Goal: Use online tool/utility: Utilize a website feature to perform a specific function

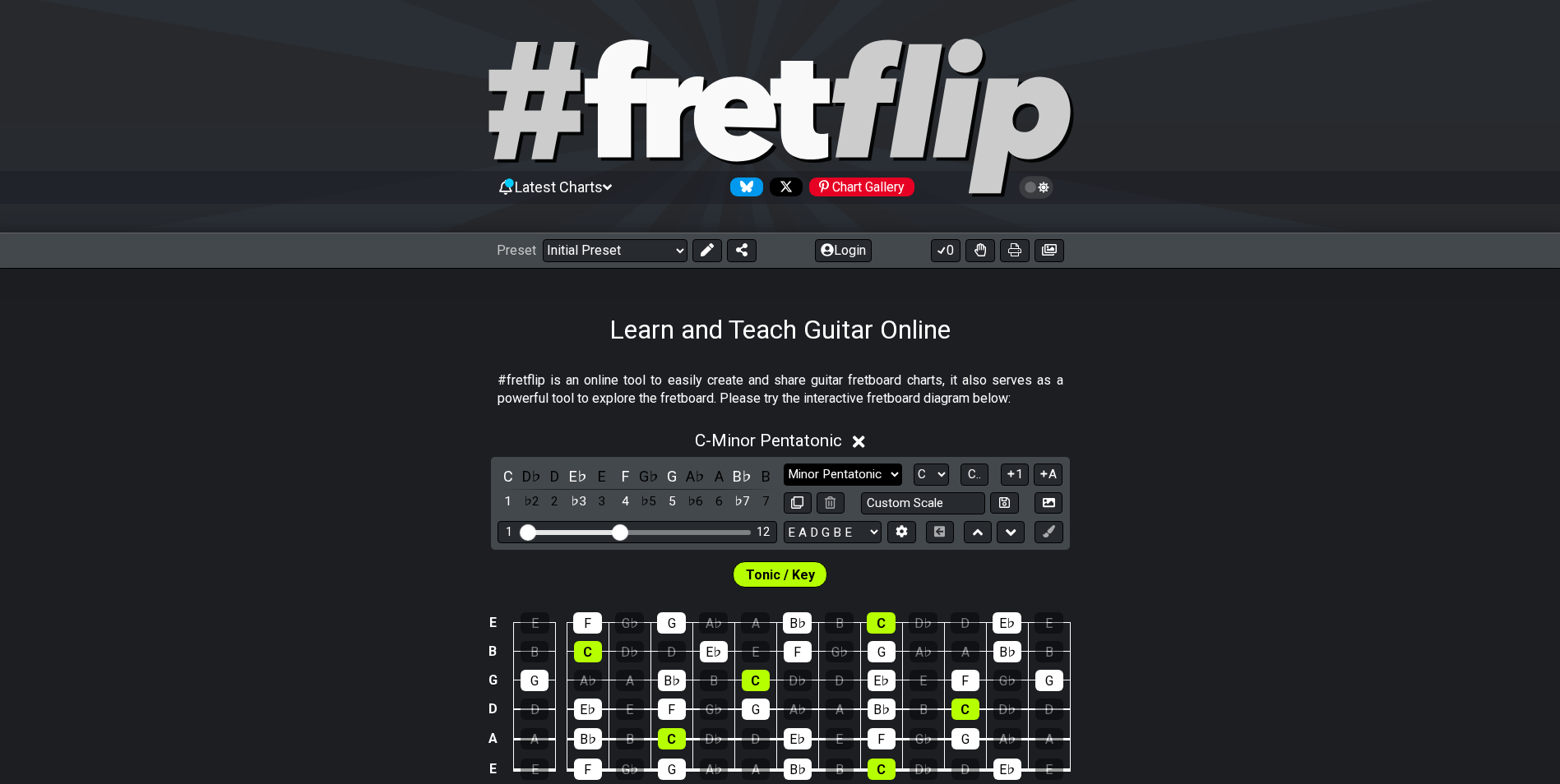
click at [817, 468] on select "Minor Pentatonic Click to edit Minor Pentatonic Major Pentatonic Minor Blues Ma…" at bounding box center [843, 475] width 118 height 22
click at [784, 464] on select "Minor Pentatonic Click to edit Minor Pentatonic Major Pentatonic Minor Blues Ma…" at bounding box center [843, 475] width 118 height 22
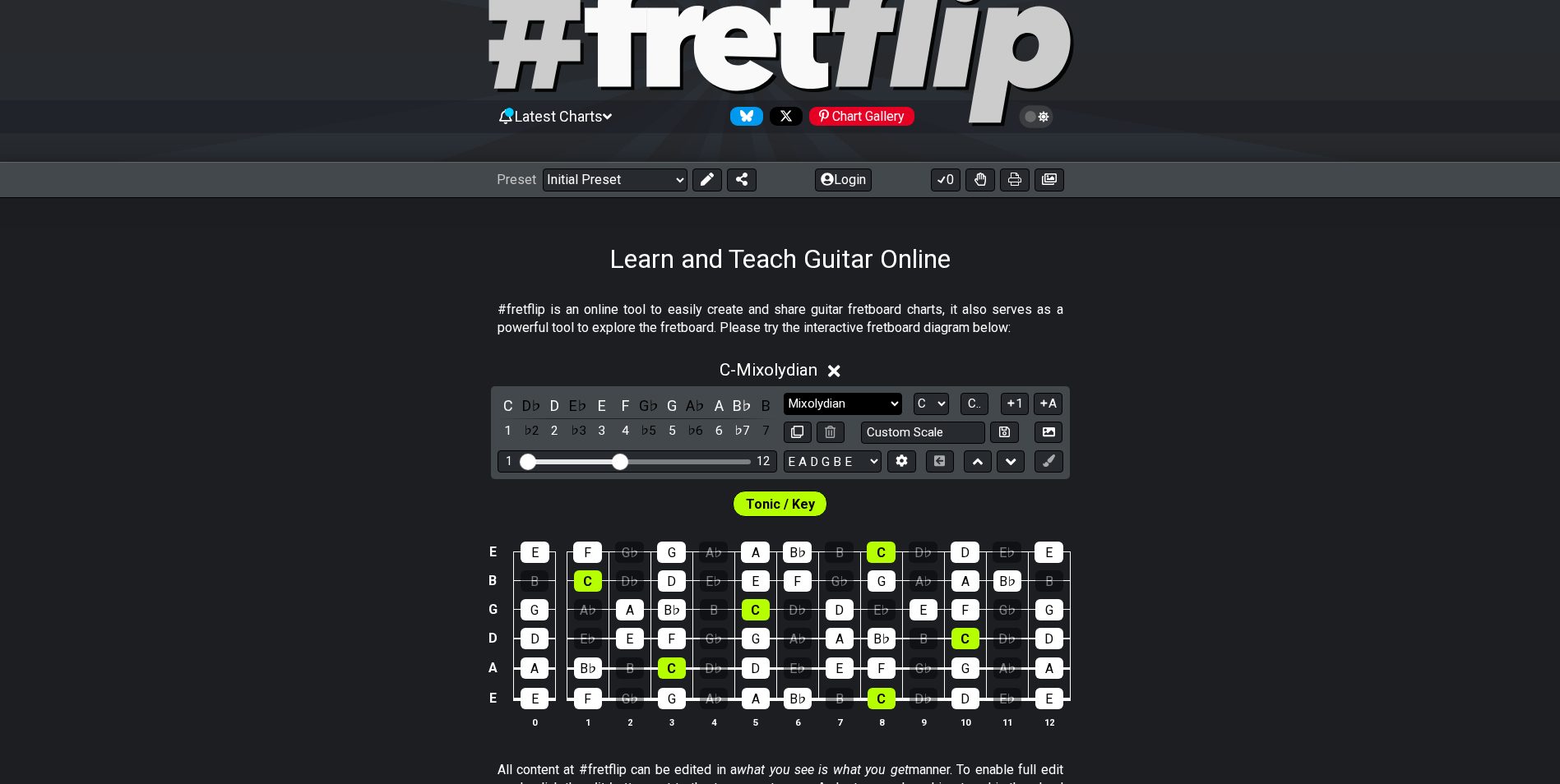
scroll to position [247, 0]
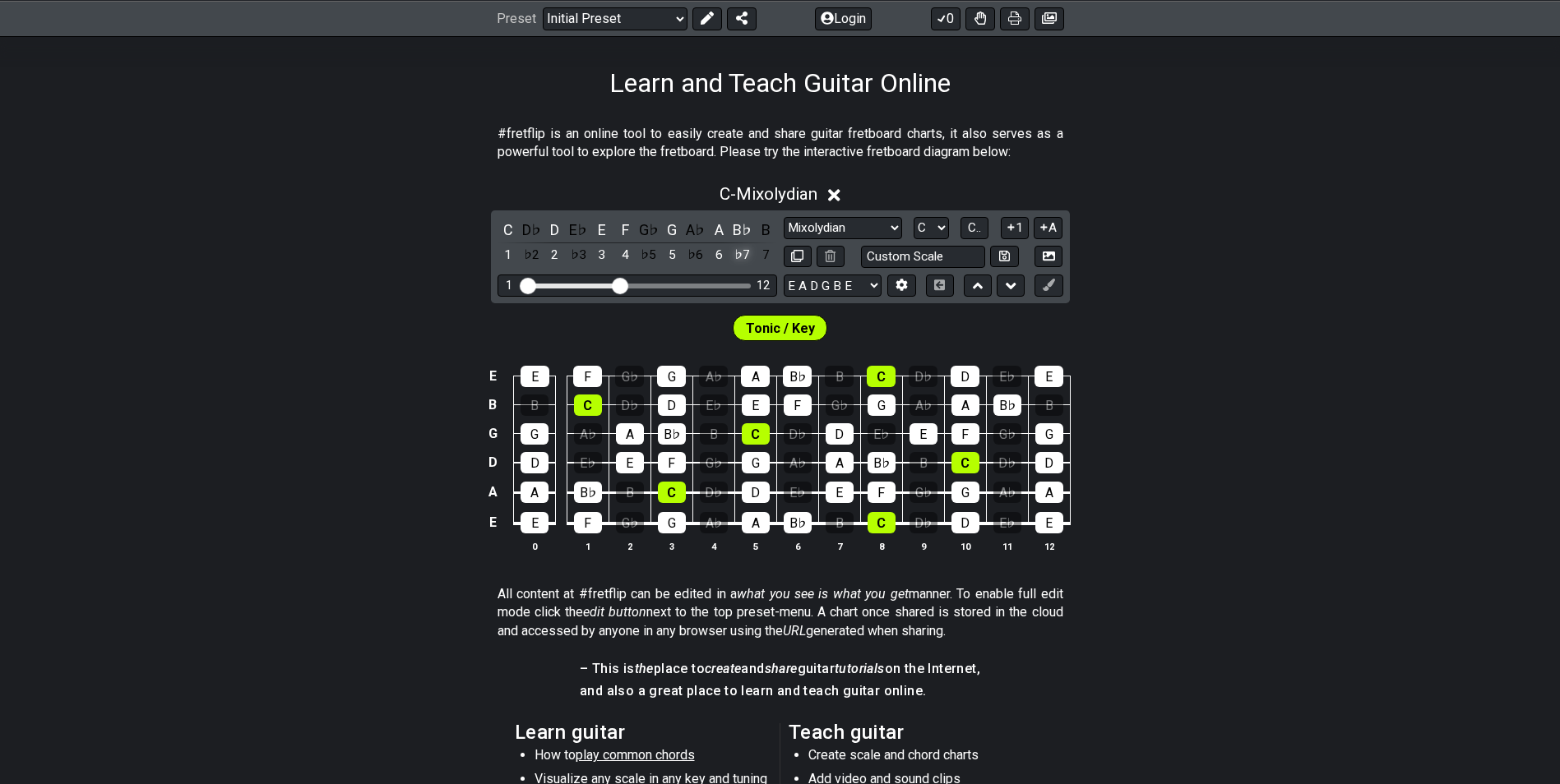
click at [747, 250] on div "♭7" at bounding box center [742, 256] width 21 height 22
click at [761, 251] on div "7" at bounding box center [765, 256] width 21 height 22
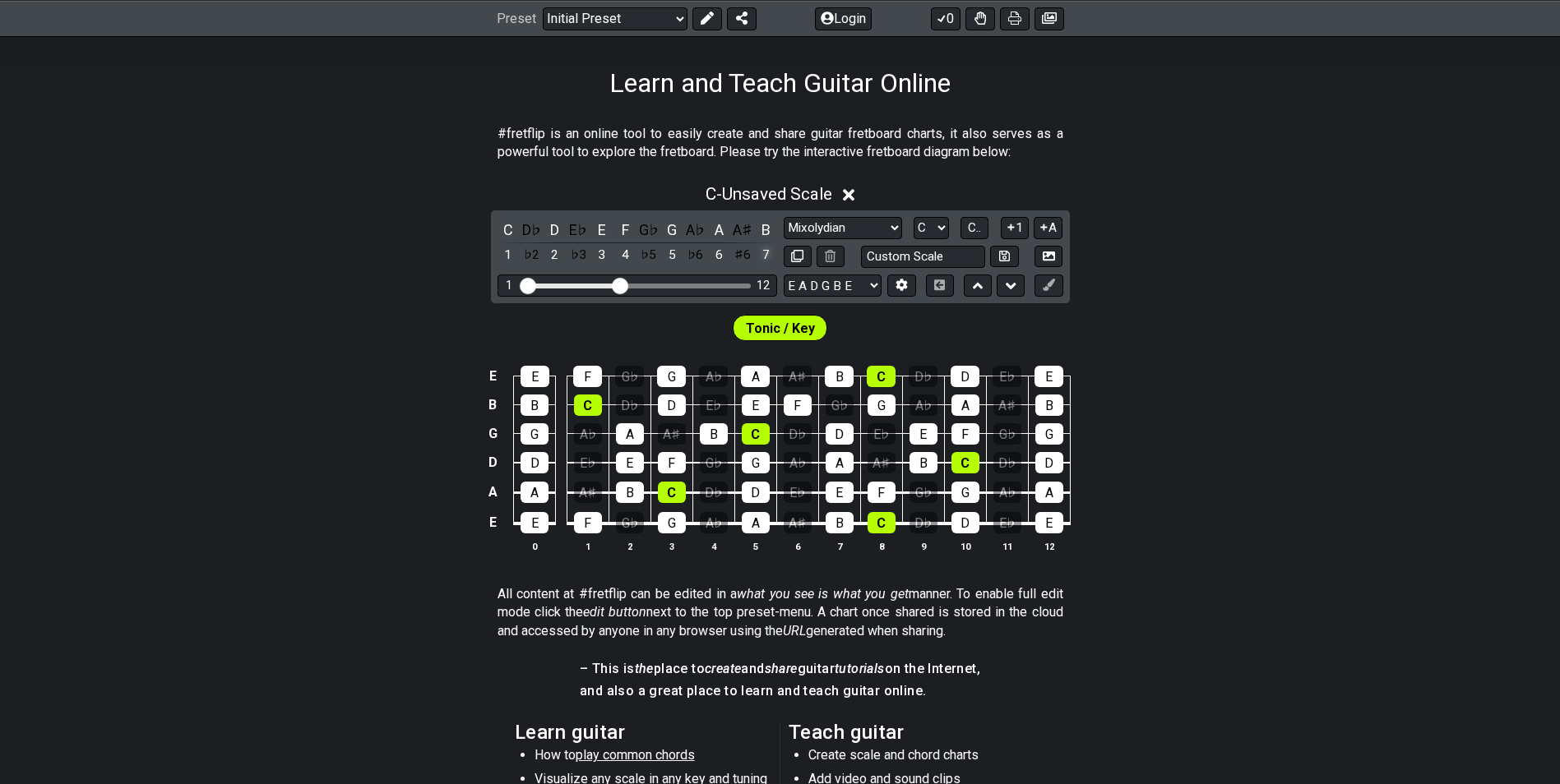
click at [765, 253] on div "7" at bounding box center [765, 256] width 21 height 22
click at [747, 259] on div "♯6" at bounding box center [742, 256] width 21 height 22
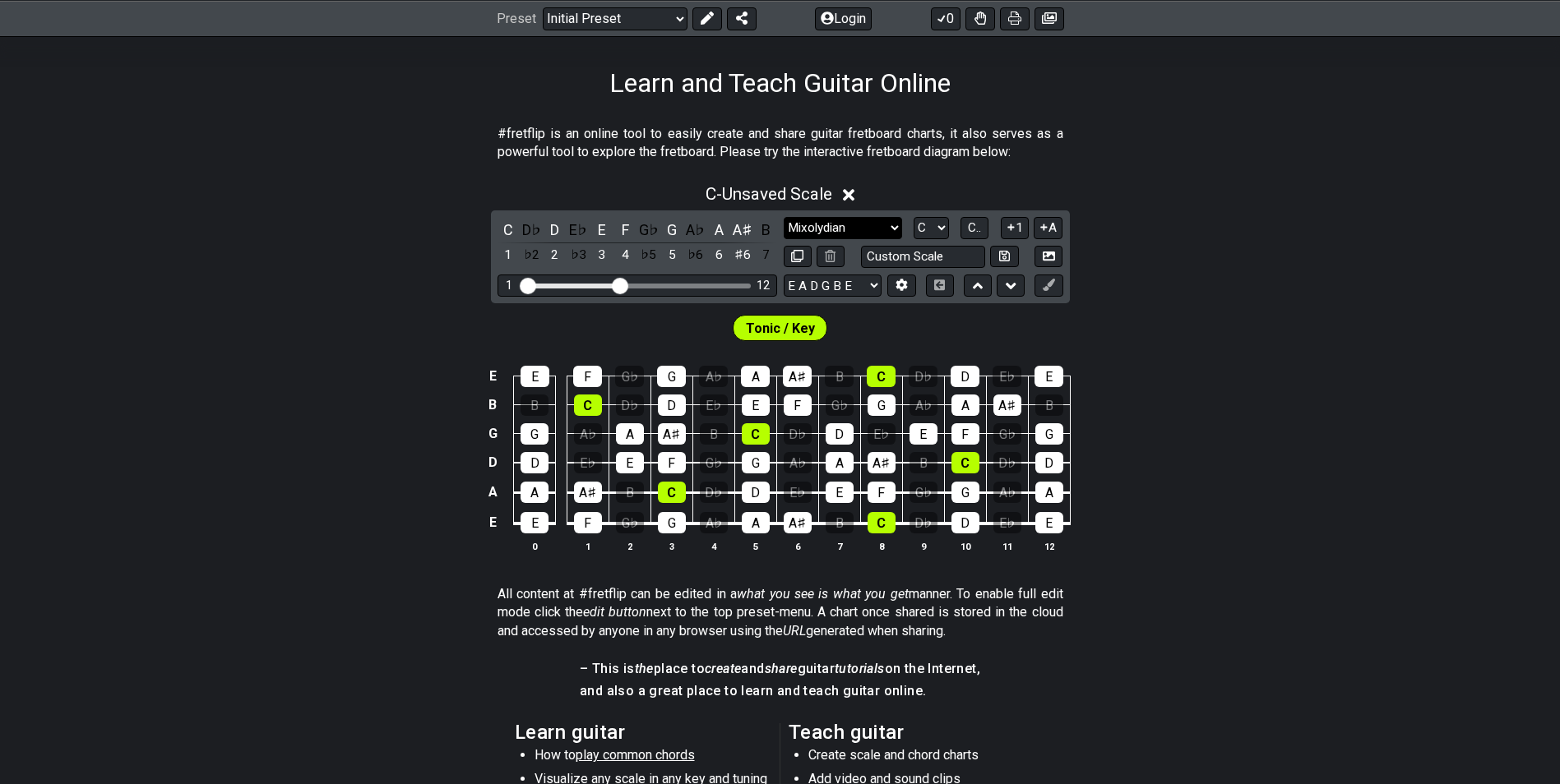
click at [806, 230] on select "Minor Pentatonic Click to edit Minor Pentatonic Major Pentatonic Minor Blues Ma…" at bounding box center [843, 228] width 118 height 22
click at [784, 217] on select "Minor Pentatonic Click to edit Minor Pentatonic Major Pentatonic Minor Blues Ma…" at bounding box center [843, 228] width 118 height 22
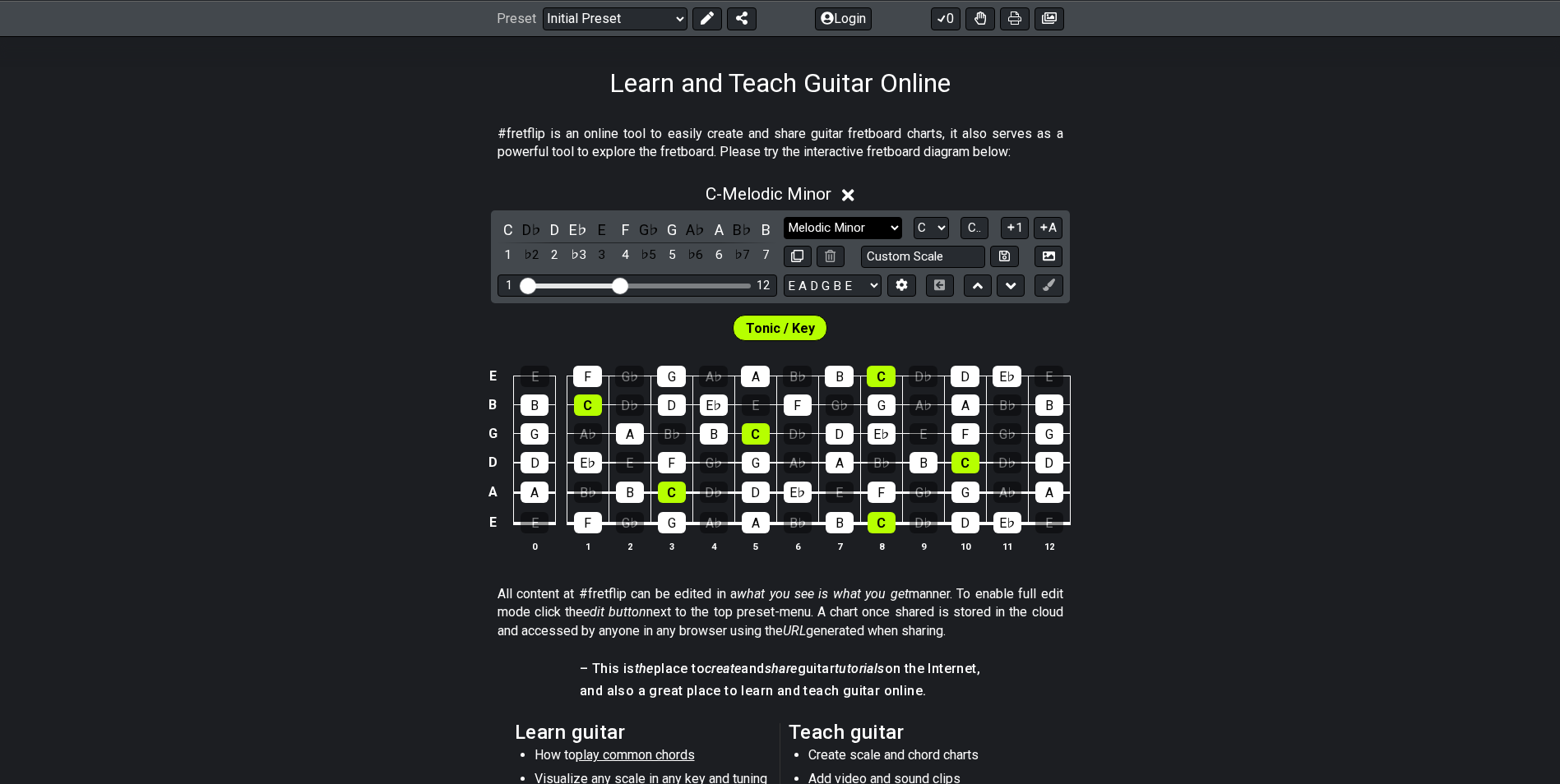
click at [886, 226] on select "Minor Pentatonic Click to edit Minor Pentatonic Major Pentatonic Minor Blues Ma…" at bounding box center [843, 228] width 118 height 22
click at [784, 217] on select "Minor Pentatonic Click to edit Minor Pentatonic Major Pentatonic Minor Blues Ma…" at bounding box center [843, 228] width 118 height 22
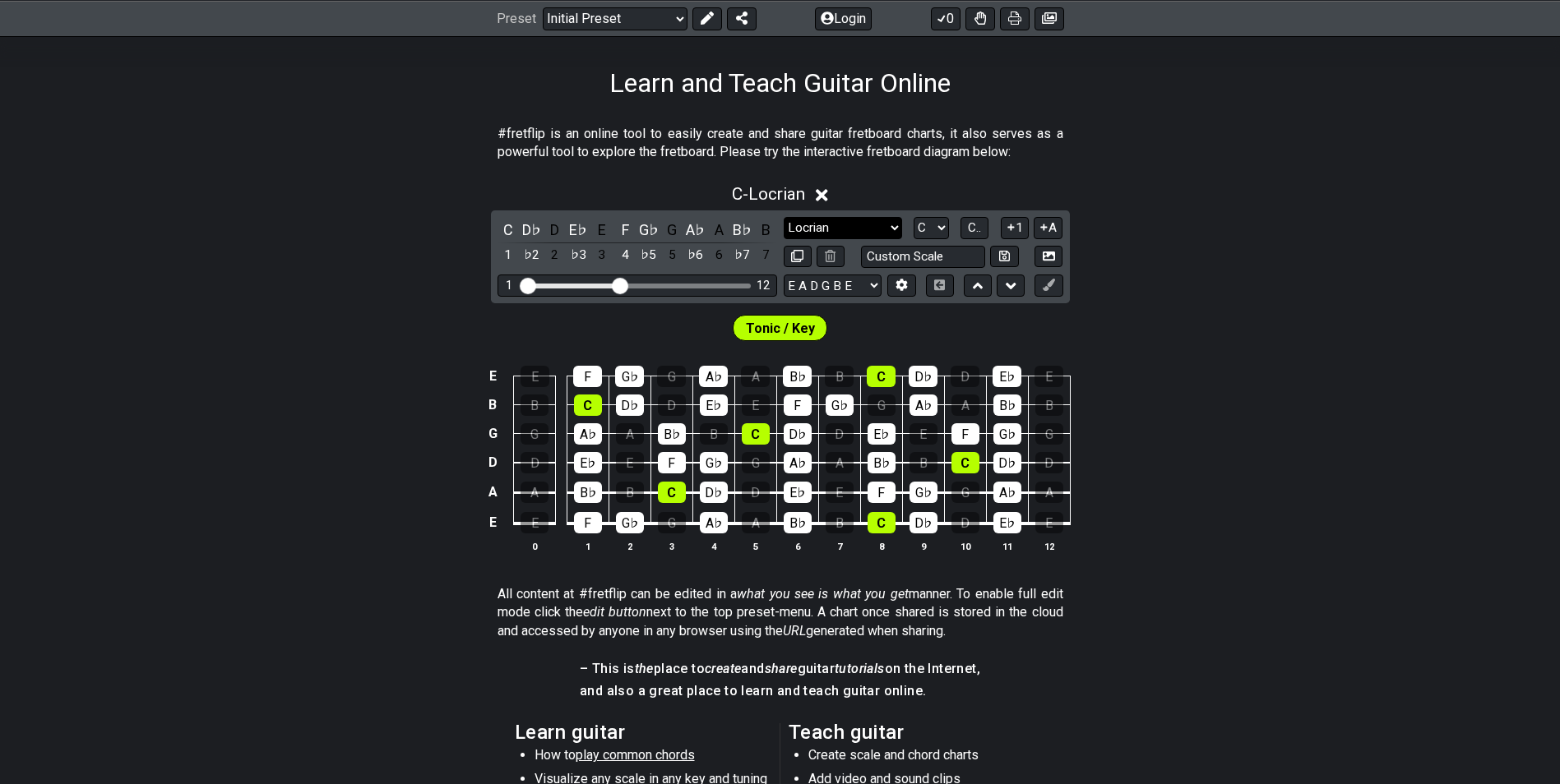
click at [848, 218] on select "Minor Pentatonic Click to edit Minor Pentatonic Major Pentatonic Minor Blues Ma…" at bounding box center [843, 228] width 118 height 22
select select "Superlocrian / Altered"
click at [784, 217] on select "Minor Pentatonic Click to edit Minor Pentatonic Major Pentatonic Minor Blues Ma…" at bounding box center [843, 228] width 118 height 22
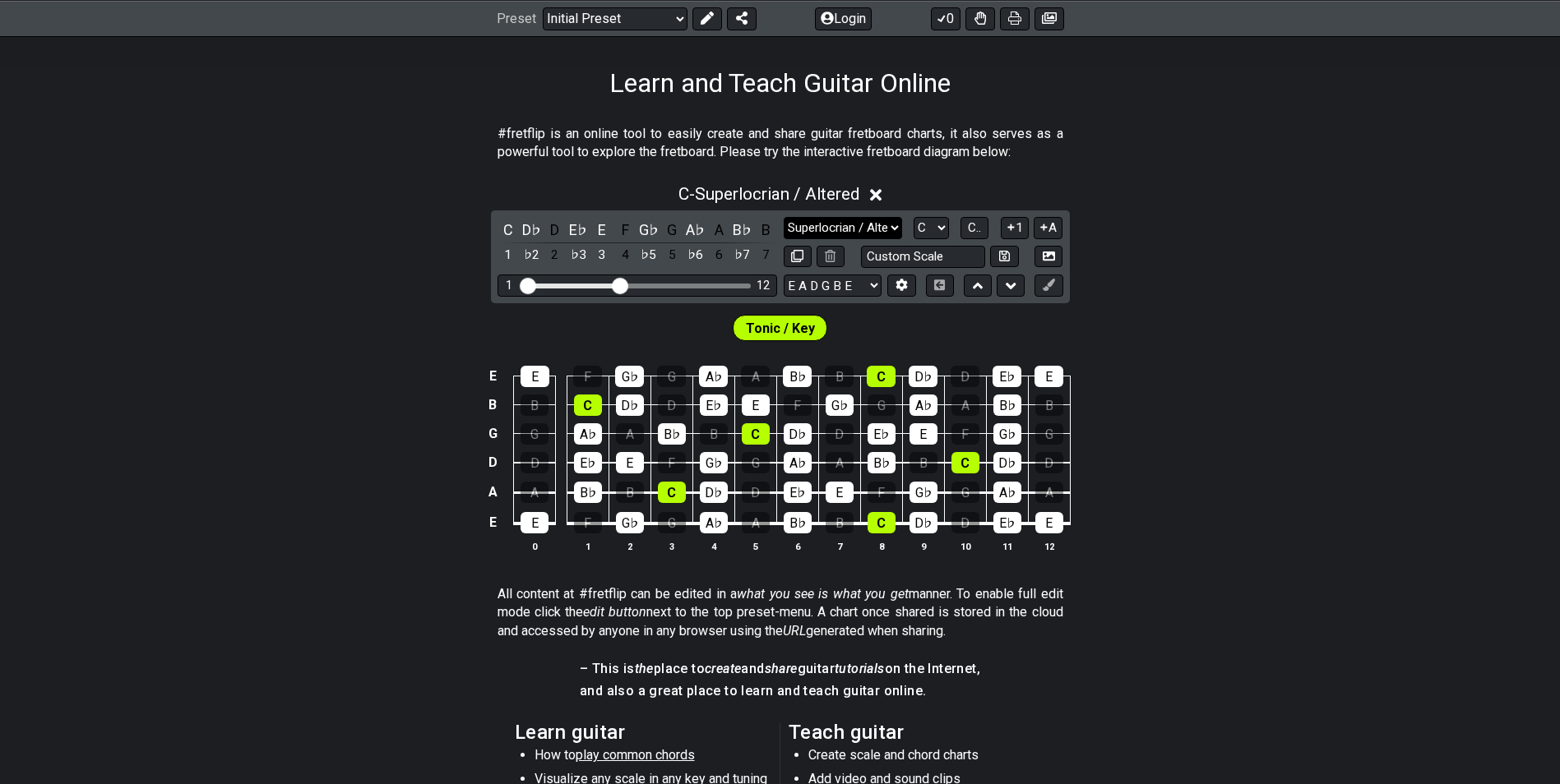
click at [845, 232] on select "Minor Pentatonic Click to edit Minor Pentatonic Major Pentatonic Minor Blues Ma…" at bounding box center [843, 228] width 118 height 22
click at [1011, 327] on div "Tonic / Key" at bounding box center [780, 324] width 1560 height 41
click at [866, 292] on select "E A D G B E E A D G B E E A D G B E B E A D F♯ B A D G C E A D A D G B E E♭ A♭ …" at bounding box center [833, 286] width 98 height 22
select select "D A D G A D"
click at [784, 274] on select "E A D G B E E A D G B E E A D G B E B E A D F♯ B A D G C E A D A D G B E E♭ A♭ …" at bounding box center [833, 286] width 98 height 22
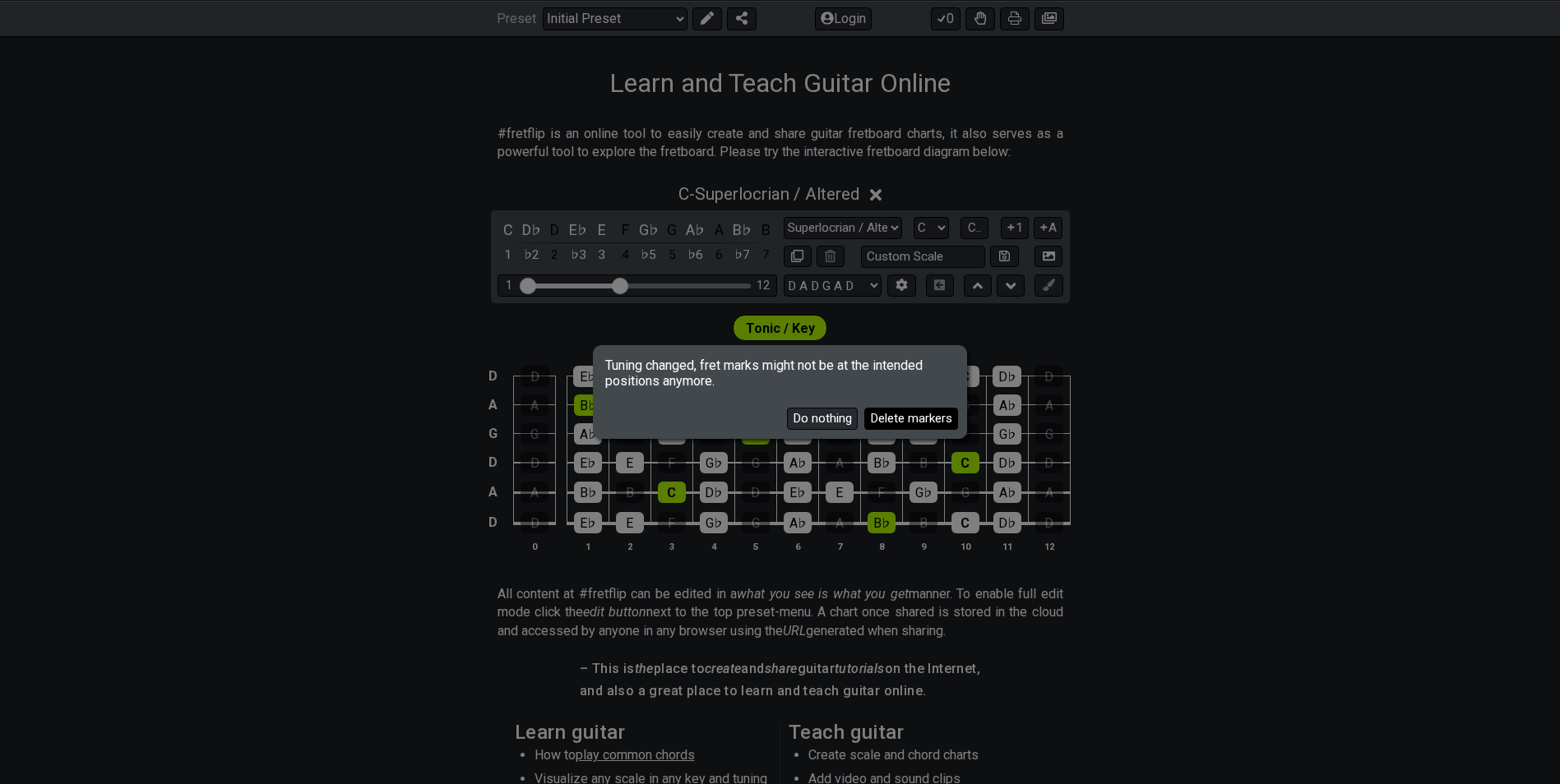
click at [877, 419] on button "Delete markers" at bounding box center [910, 419] width 94 height 22
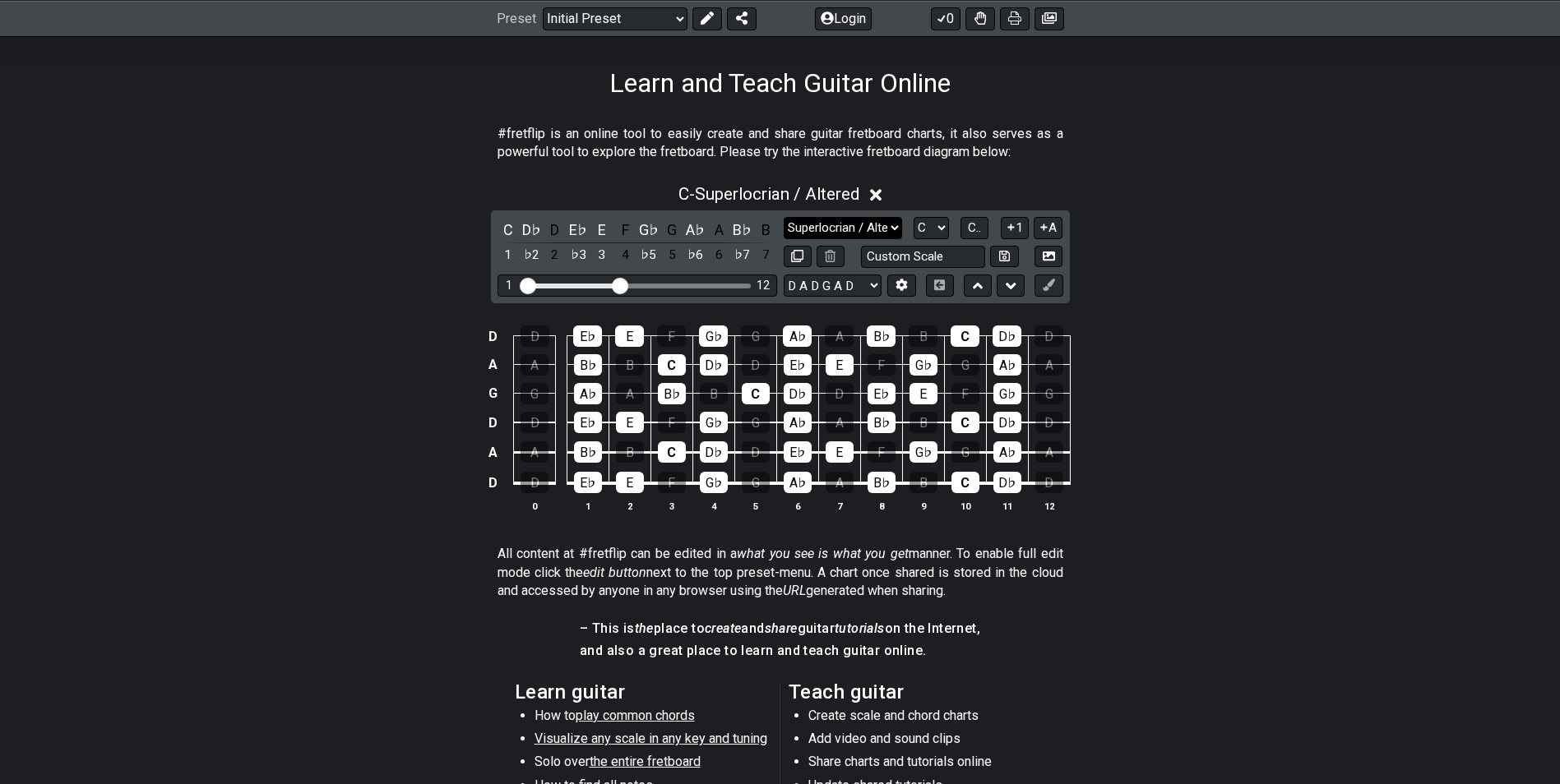
click at [849, 236] on select "Minor Pentatonic Click to edit Minor Pentatonic Major Pentatonic Minor Blues Ma…" at bounding box center [843, 228] width 118 height 22
click at [784, 217] on select "Minor Pentatonic Click to edit Minor Pentatonic Major Pentatonic Minor Blues Ma…" at bounding box center [843, 228] width 118 height 22
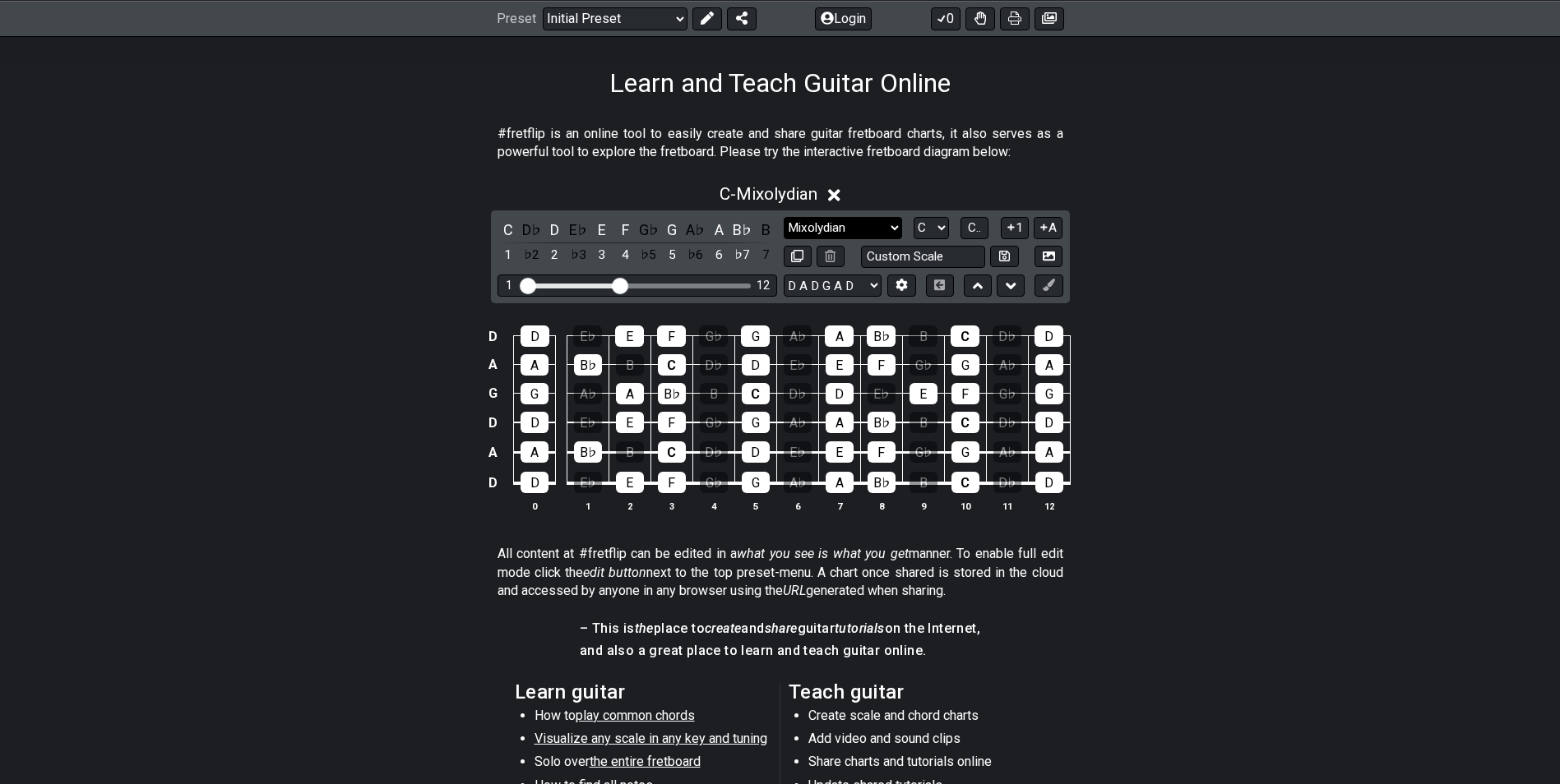
click at [856, 225] on select "Minor Pentatonic Click to edit Minor Pentatonic Major Pentatonic Minor Blues Ma…" at bounding box center [843, 228] width 118 height 22
select select "Phrygian"
click at [784, 217] on select "Minor Pentatonic Click to edit Minor Pentatonic Major Pentatonic Minor Blues Ma…" at bounding box center [843, 228] width 118 height 22
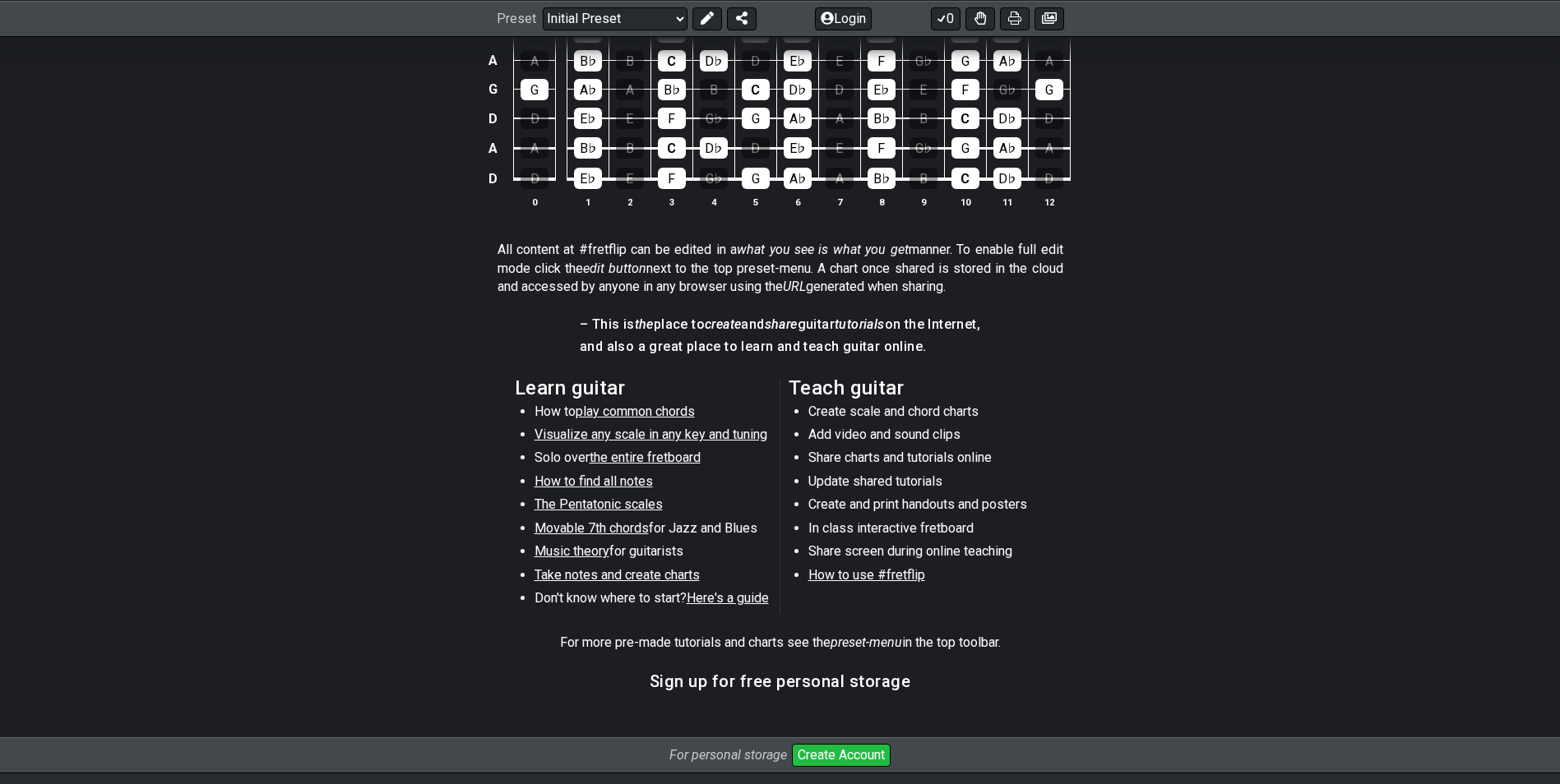
scroll to position [580, 0]
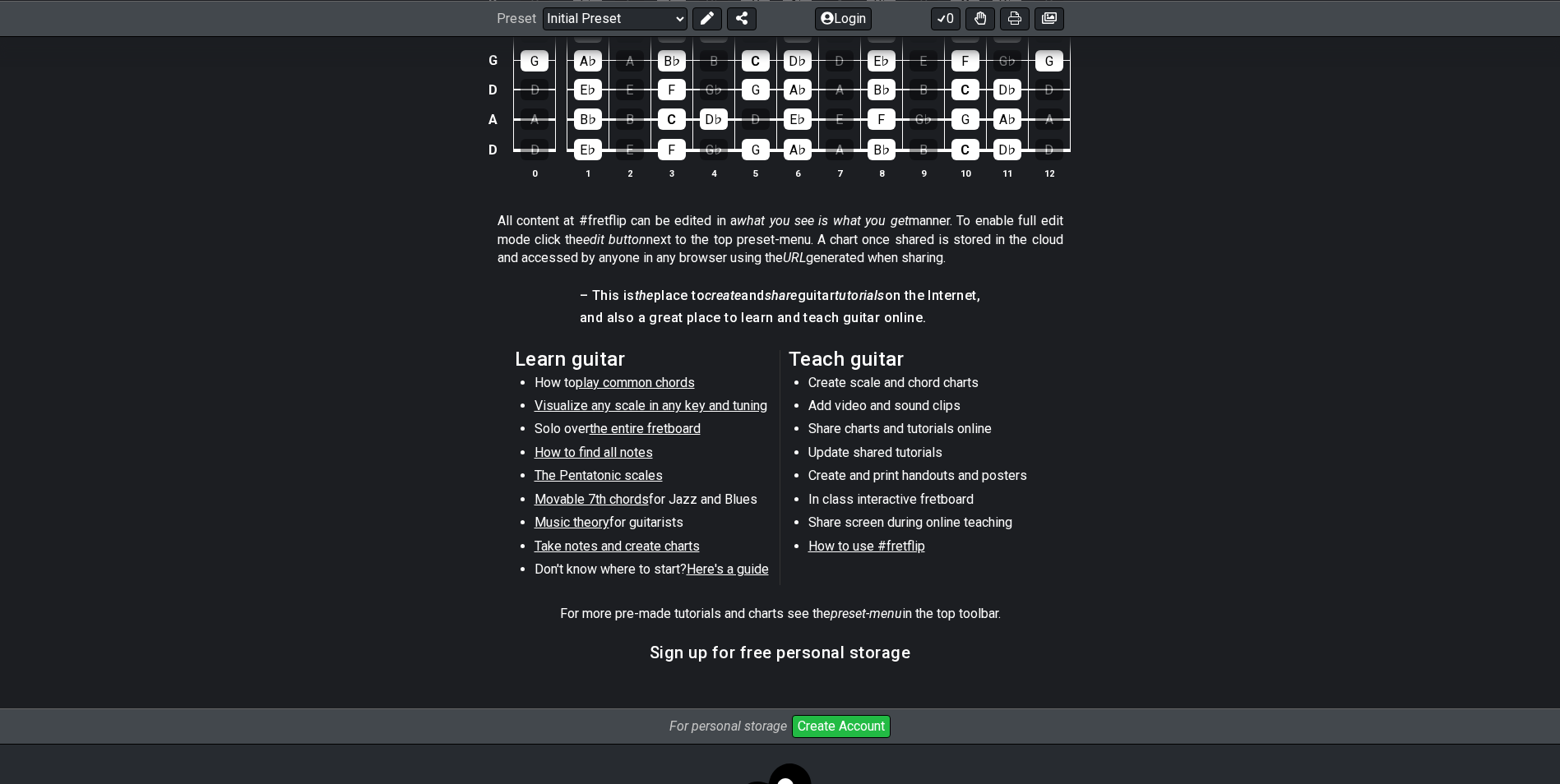
click at [734, 406] on span "Visualize any scale in any key and tuning" at bounding box center [650, 406] width 233 height 15
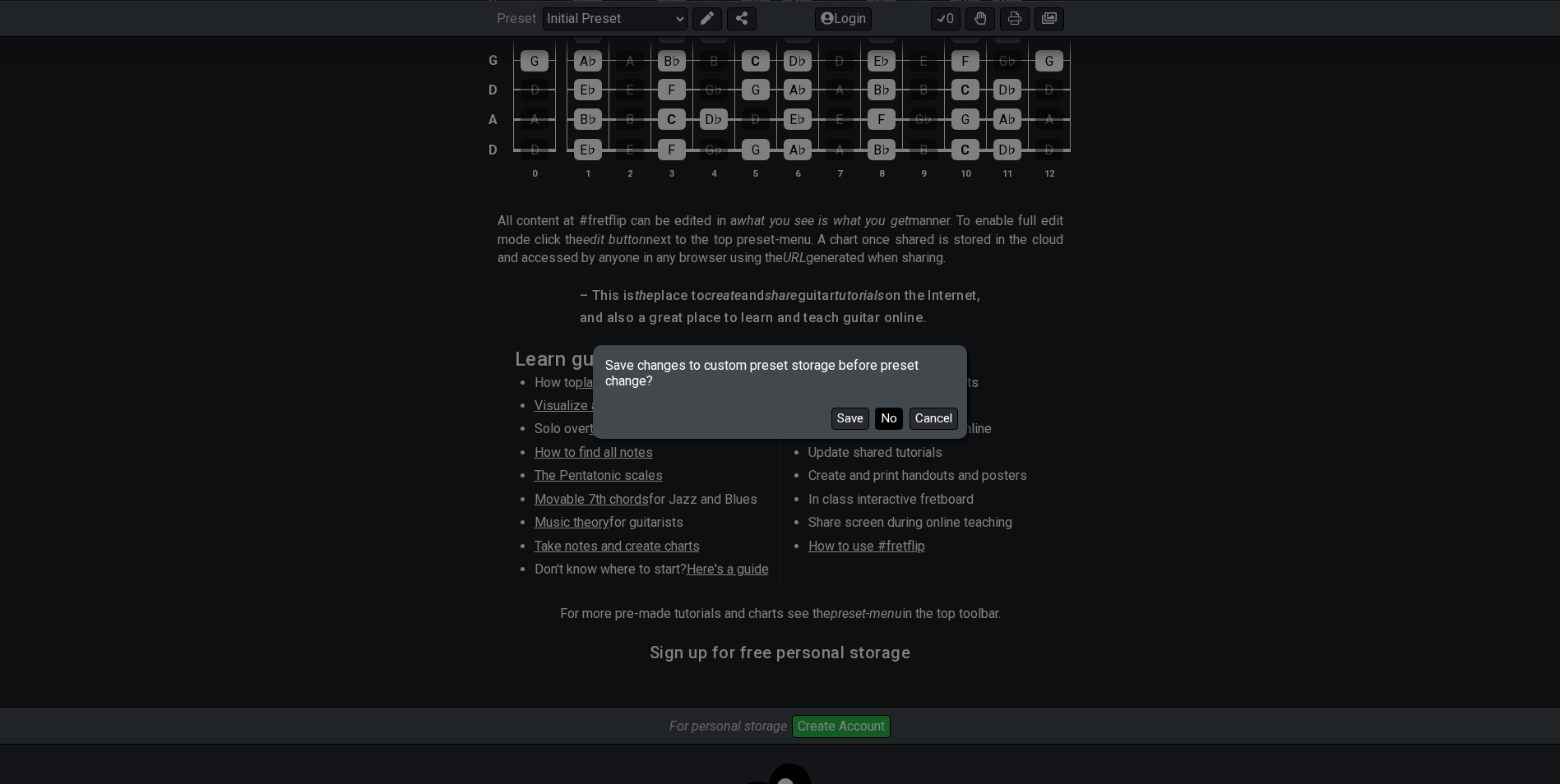
click at [888, 415] on button "No" at bounding box center [889, 419] width 28 height 22
select select "/guitar-scales"
select select "E A D G B E"
select select "Minor Pentatonic"
